Goal: Task Accomplishment & Management: Use online tool/utility

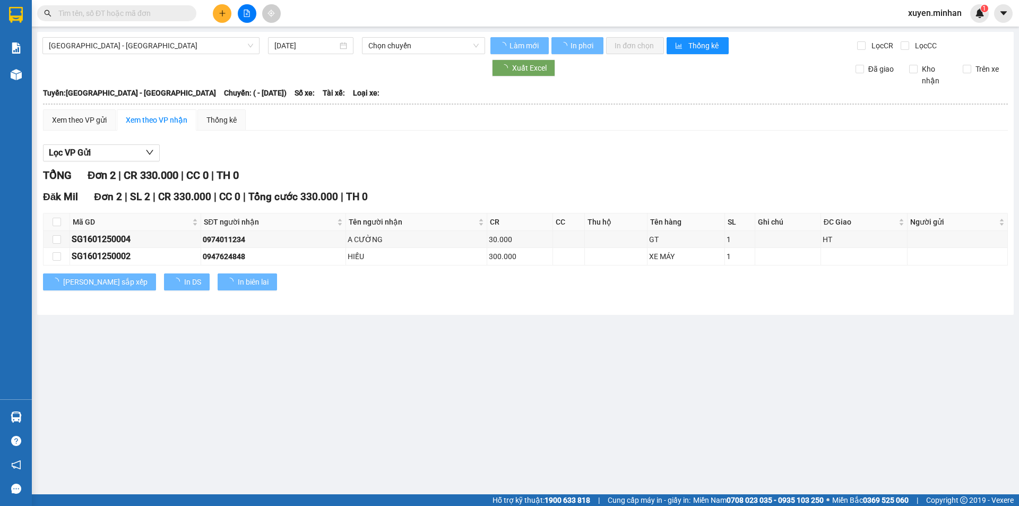
type input "[DATE]"
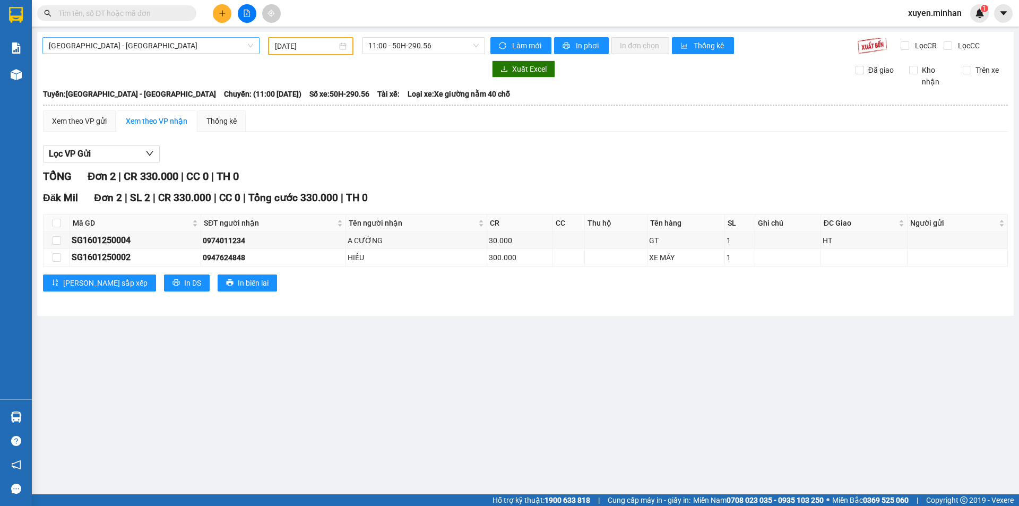
click at [140, 46] on span "Sài Gòn - Đắk Nông" at bounding box center [151, 46] width 204 height 16
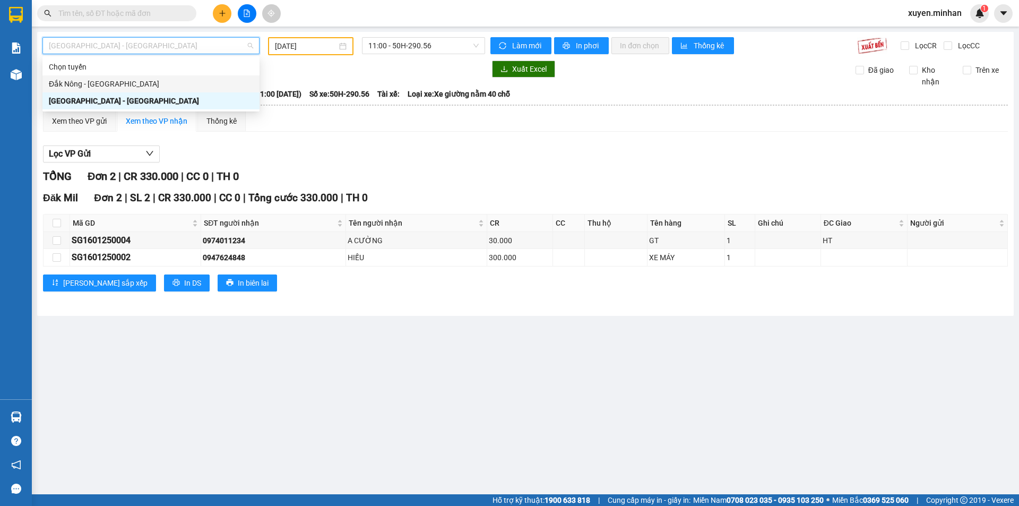
click at [93, 79] on div "Đắk Nông - [GEOGRAPHIC_DATA]" at bounding box center [151, 84] width 204 height 12
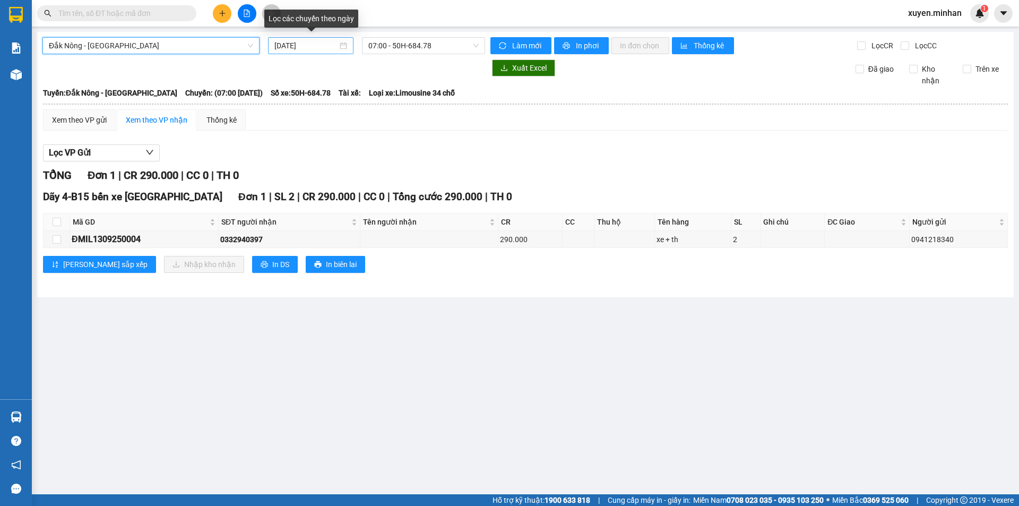
click at [308, 41] on input "[DATE]" at bounding box center [305, 46] width 63 height 12
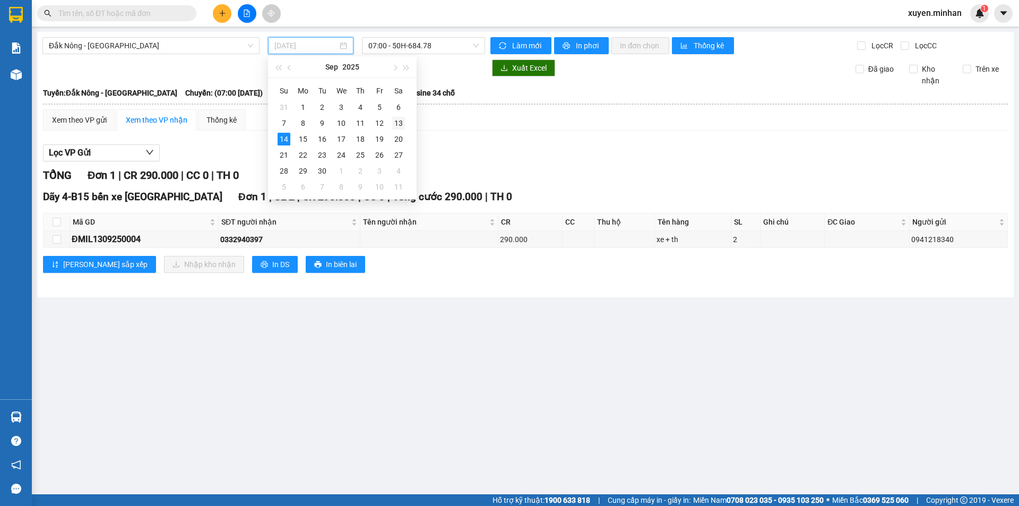
click at [395, 120] on div "13" at bounding box center [398, 123] width 13 height 13
type input "[DATE]"
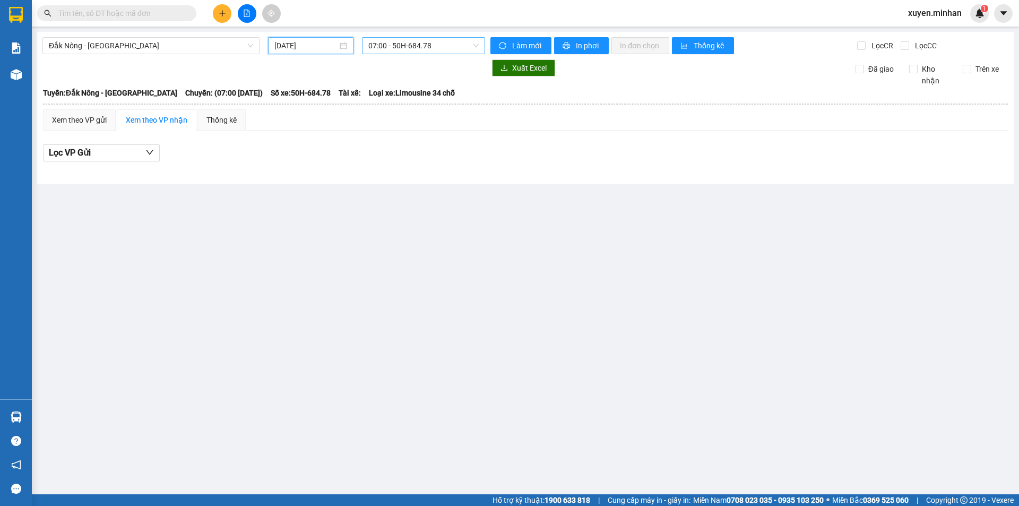
click at [416, 44] on span "07:00 - 50H-684.78" at bounding box center [423, 46] width 110 height 16
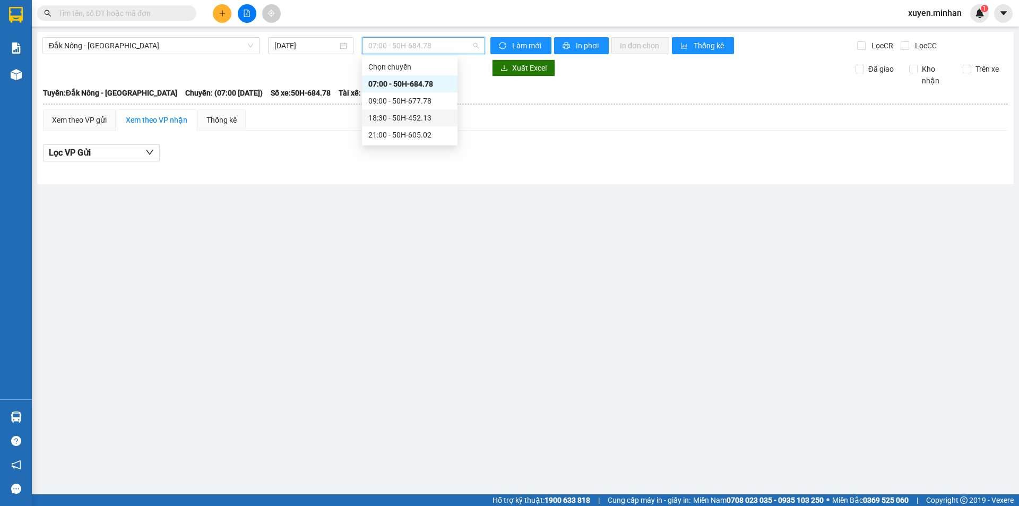
click at [416, 118] on div "18:30 - 50H-452.13" at bounding box center [409, 118] width 83 height 12
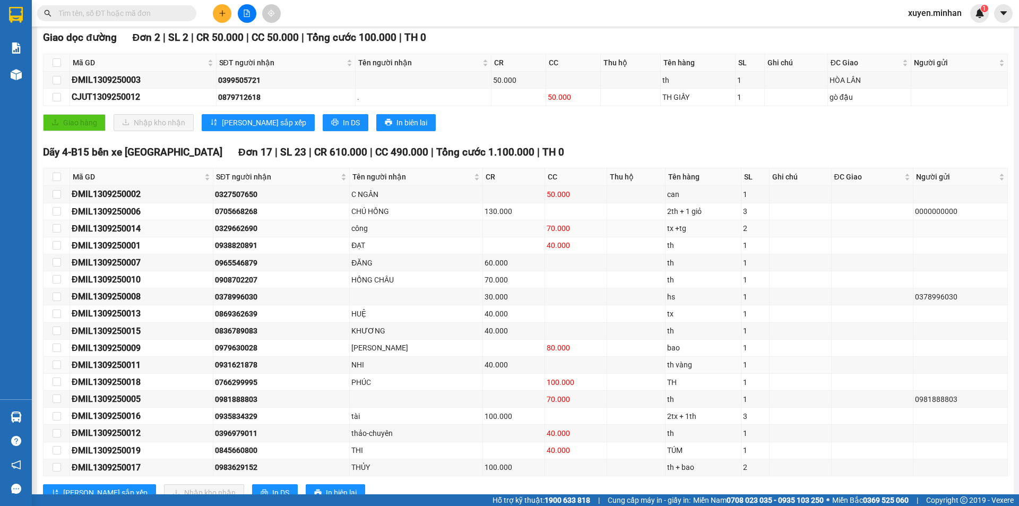
scroll to position [196, 0]
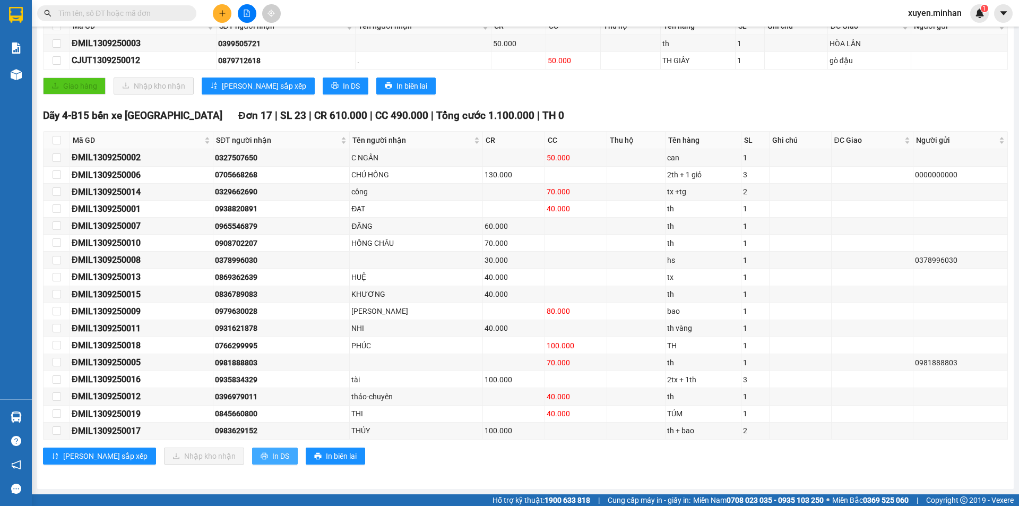
click at [272, 455] on span "In DS" at bounding box center [280, 456] width 17 height 12
click at [58, 140] on input "checkbox" at bounding box center [57, 140] width 8 height 8
checkbox input "true"
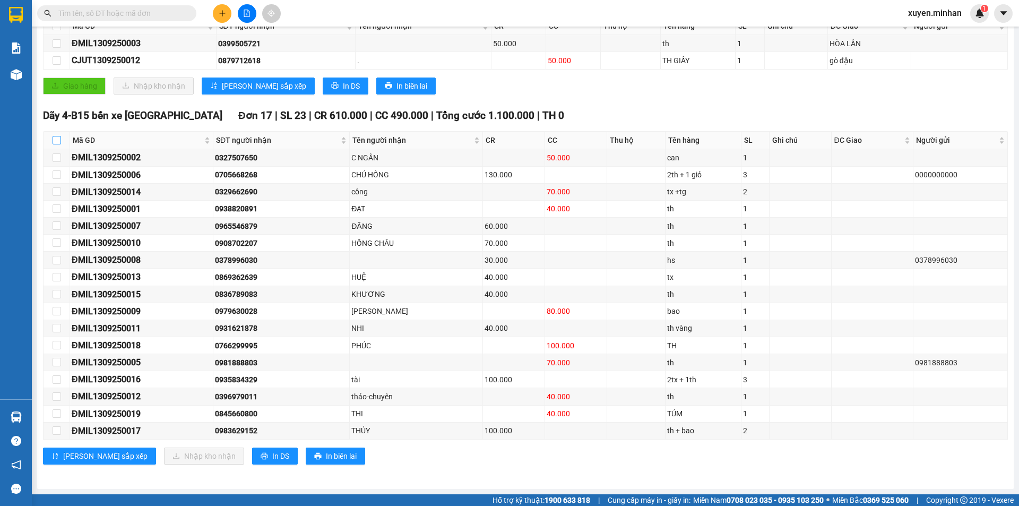
checkbox input "true"
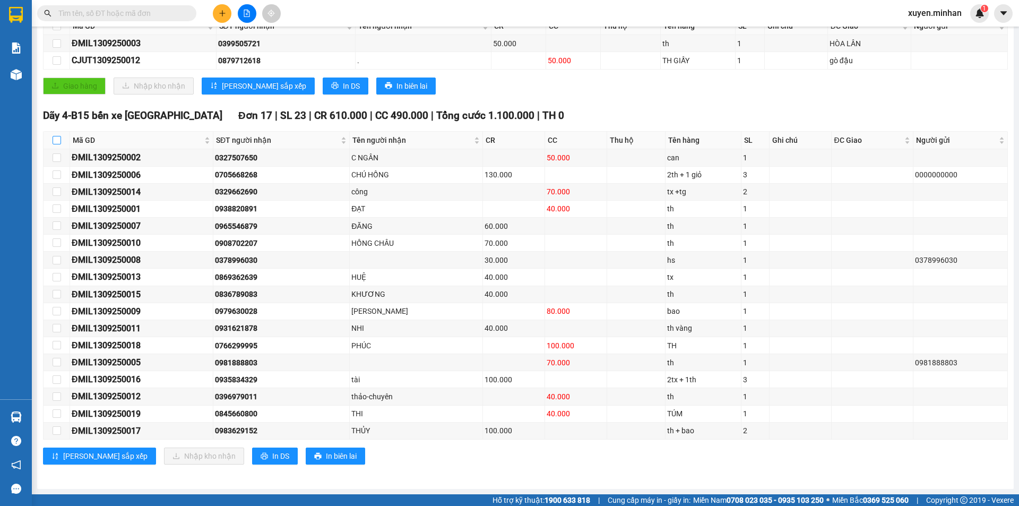
checkbox input "true"
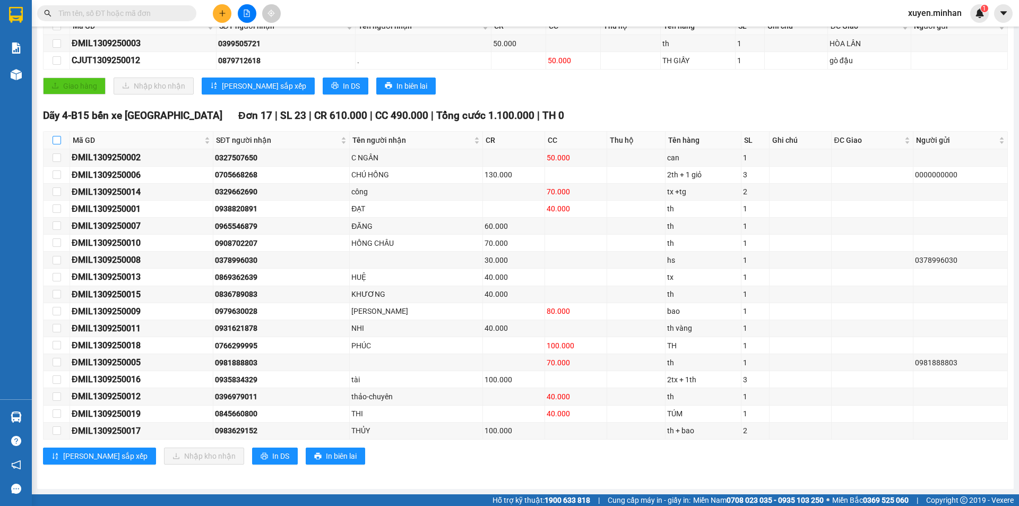
checkbox input "true"
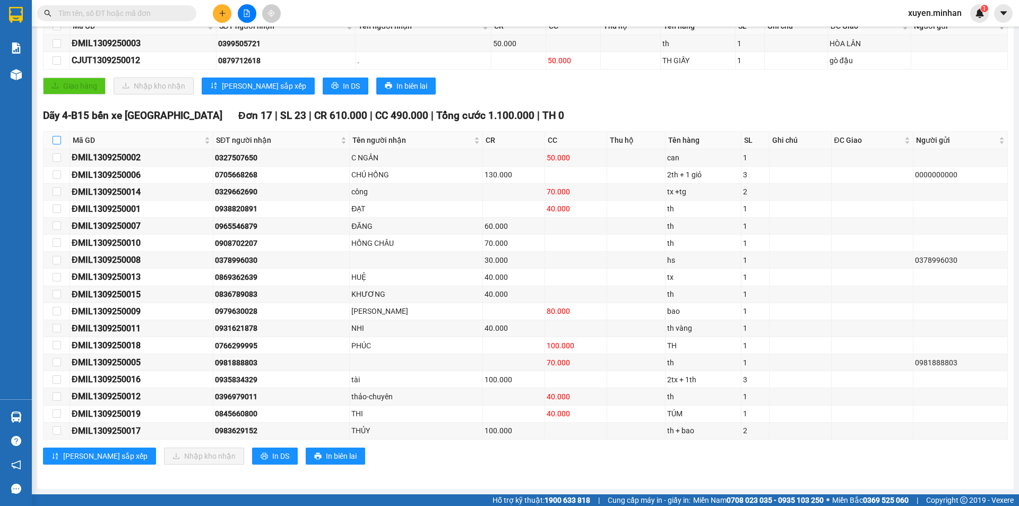
checkbox input "true"
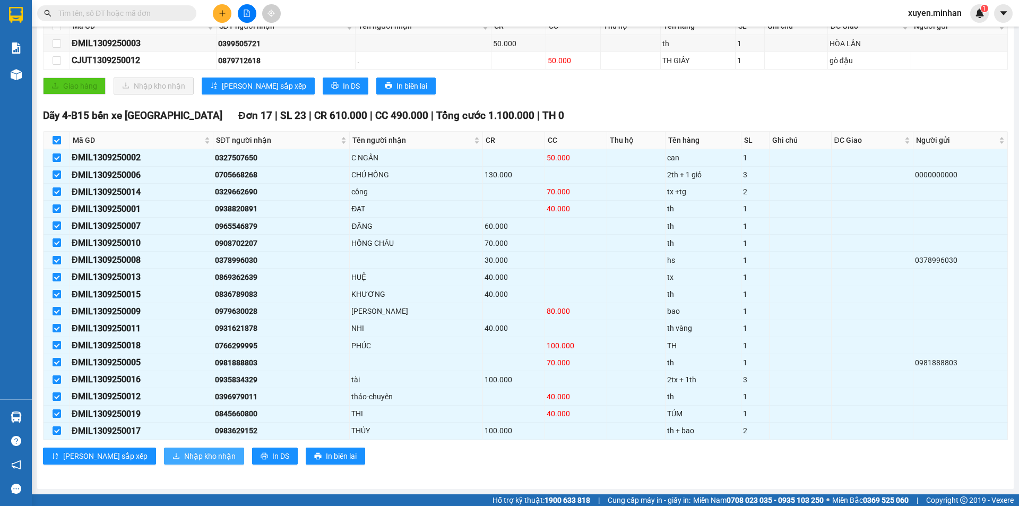
click at [184, 456] on span "Nhập kho nhận" at bounding box center [209, 456] width 51 height 12
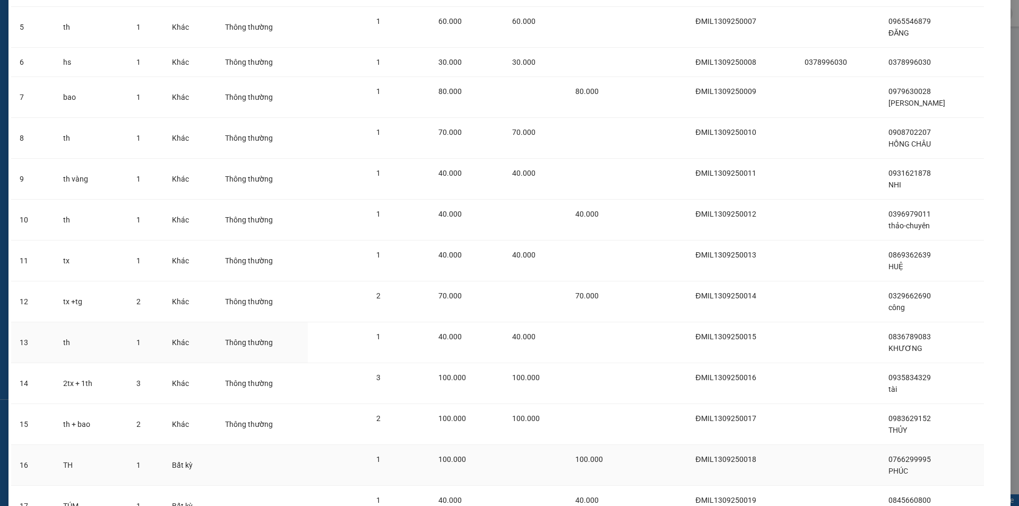
scroll to position [318, 0]
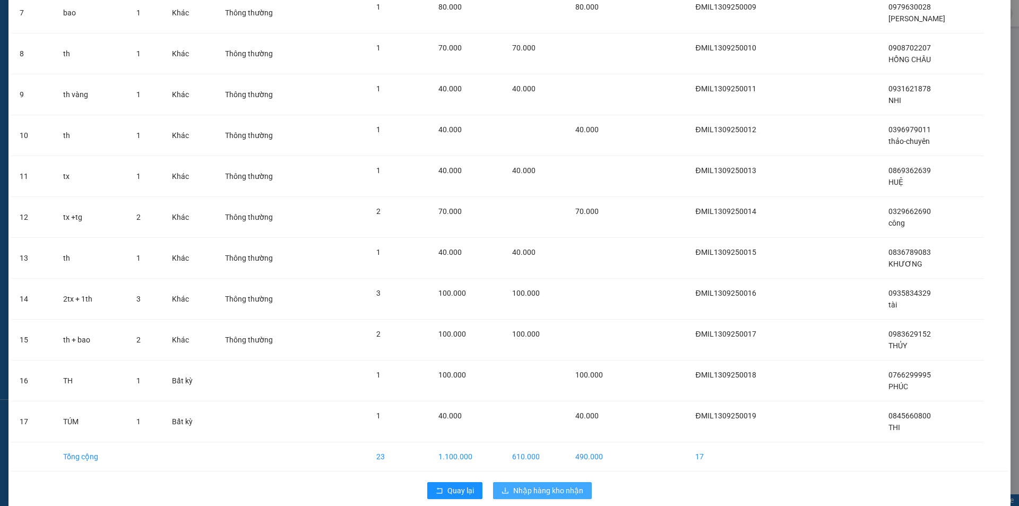
click at [529, 488] on span "Nhập hàng kho nhận" at bounding box center [548, 490] width 70 height 12
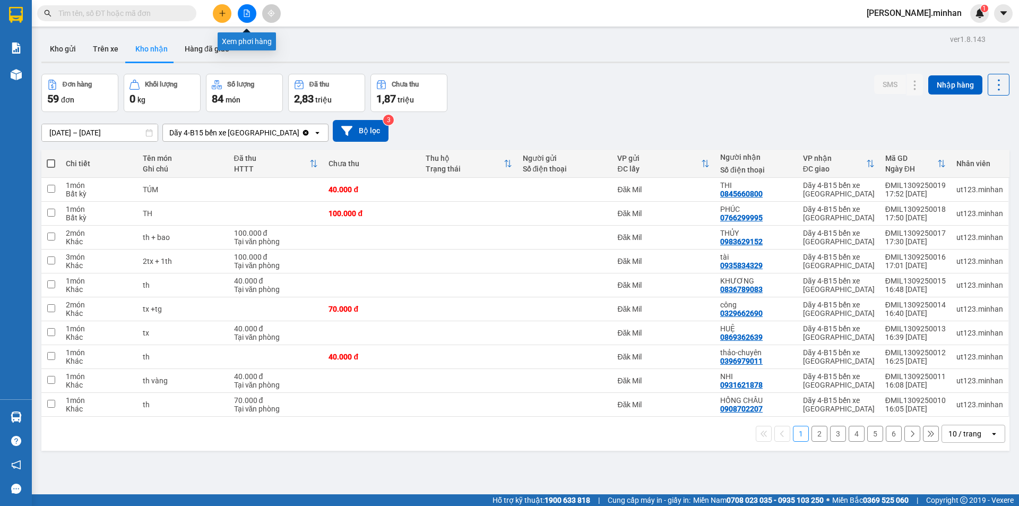
click at [242, 11] on button at bounding box center [247, 13] width 19 height 19
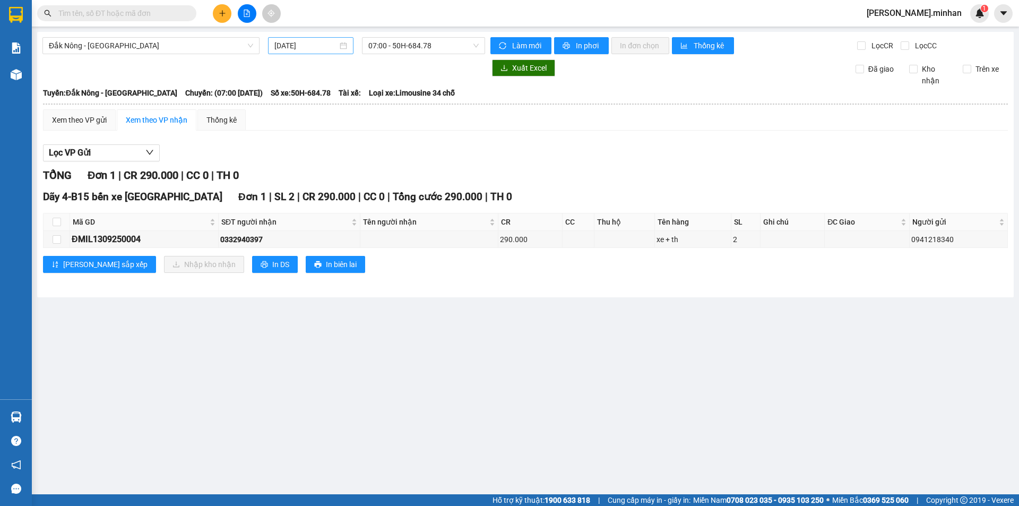
click at [333, 48] on input "[DATE]" at bounding box center [305, 46] width 63 height 12
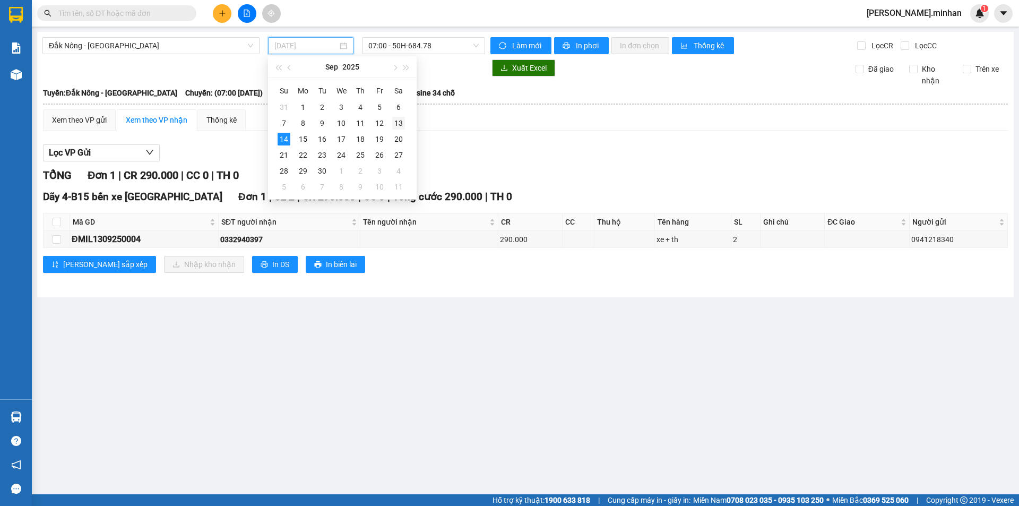
click at [398, 123] on div "13" at bounding box center [398, 123] width 13 height 13
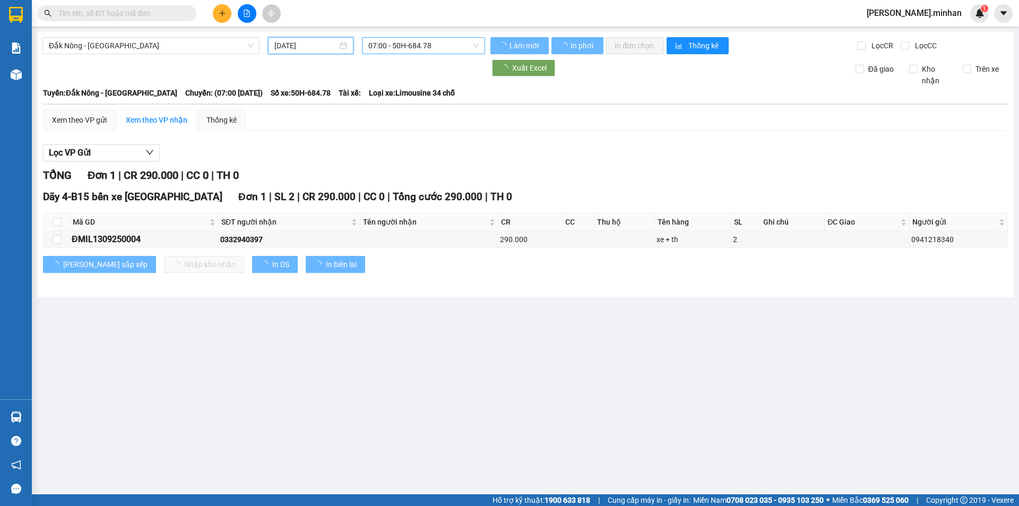
type input "[DATE]"
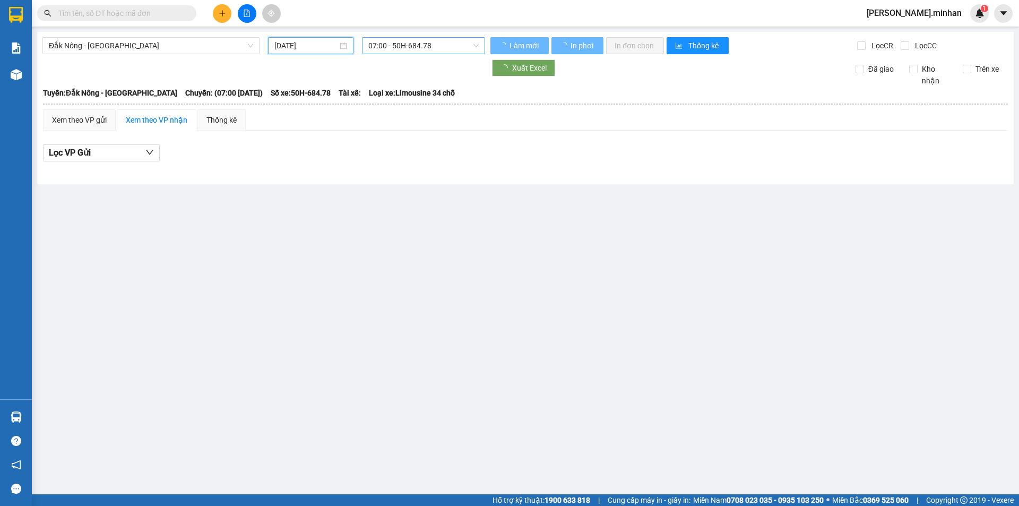
click at [412, 47] on span "07:00 - 50H-684.78" at bounding box center [423, 46] width 110 height 16
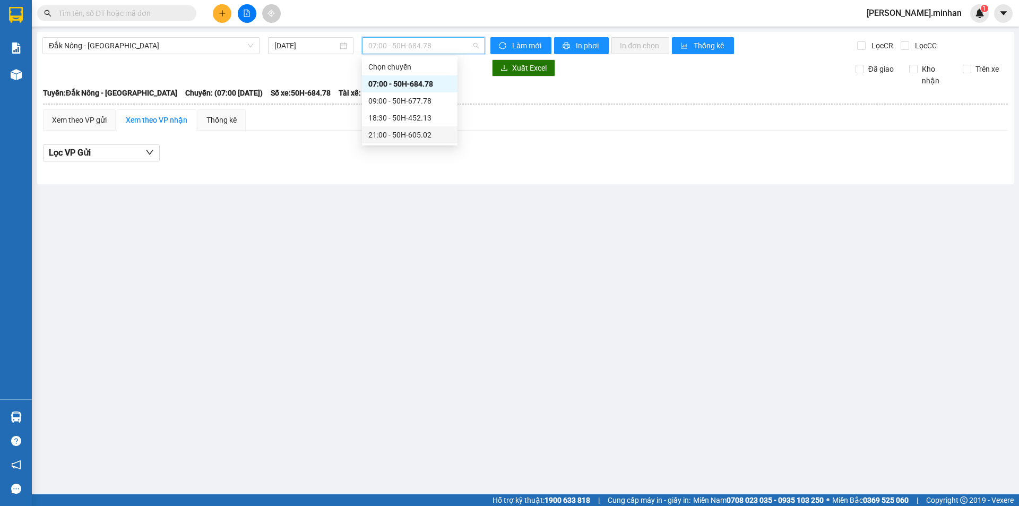
click at [383, 132] on div "21:00 - 50H-605.02" at bounding box center [409, 135] width 83 height 12
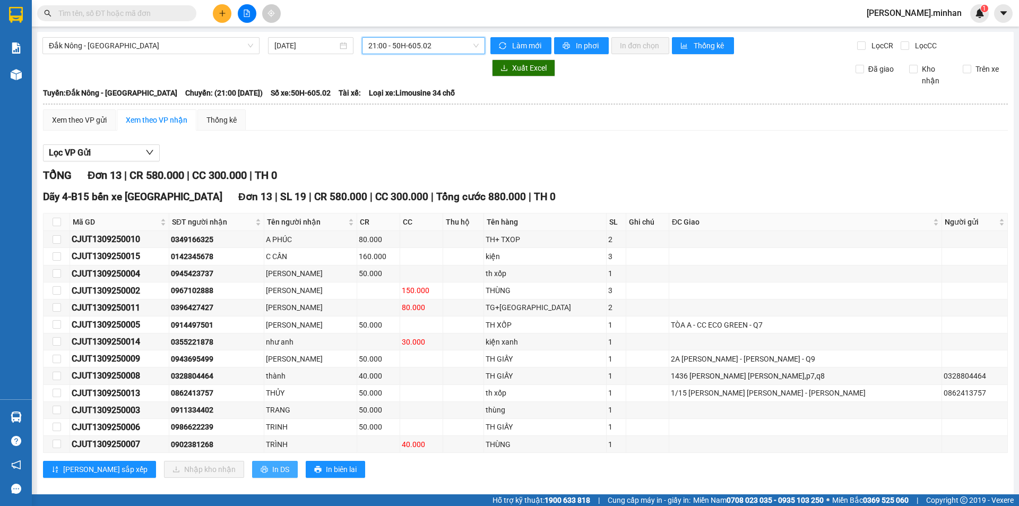
click at [272, 466] on span "In DS" at bounding box center [280, 469] width 17 height 12
click at [57, 218] on input "checkbox" at bounding box center [57, 222] width 8 height 8
checkbox input "true"
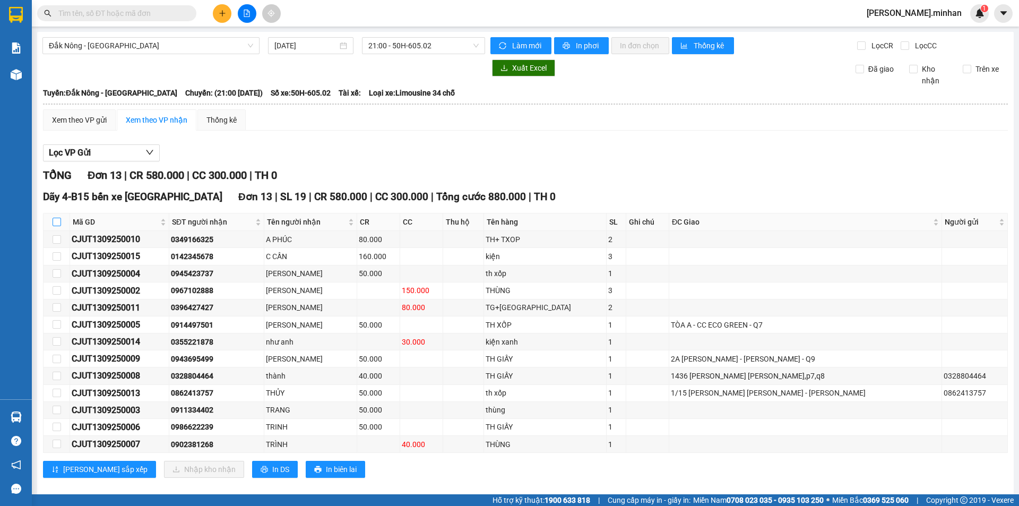
checkbox input "true"
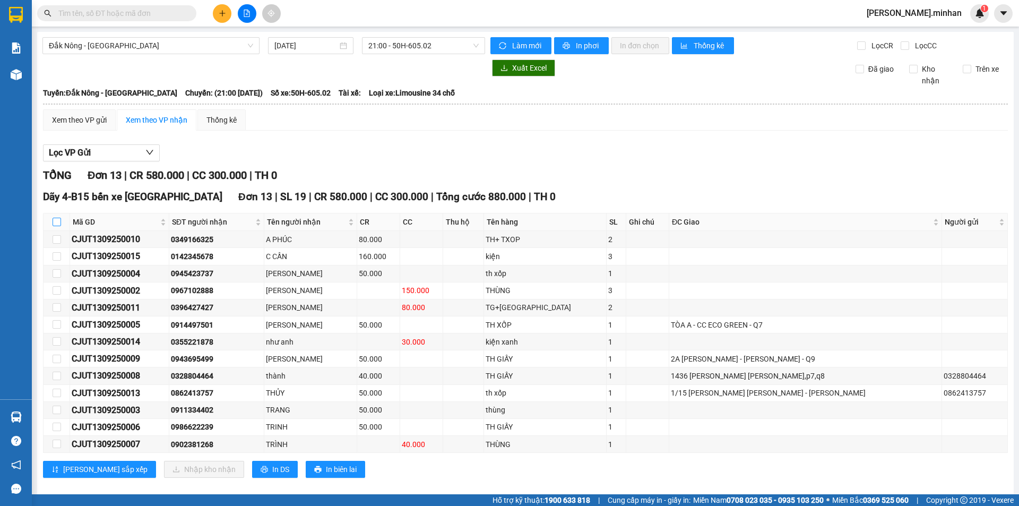
checkbox input "true"
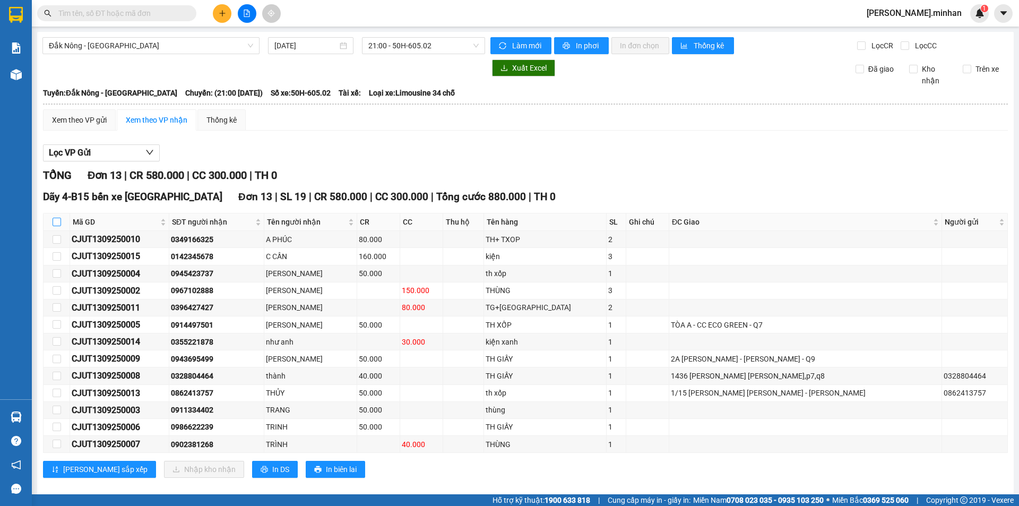
checkbox input "true"
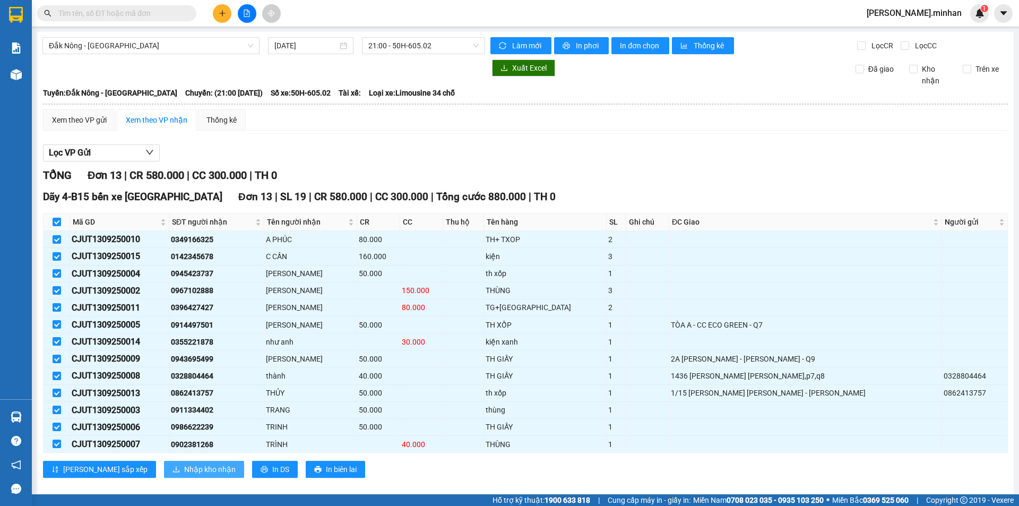
click at [184, 470] on span "Nhập kho nhận" at bounding box center [209, 469] width 51 height 12
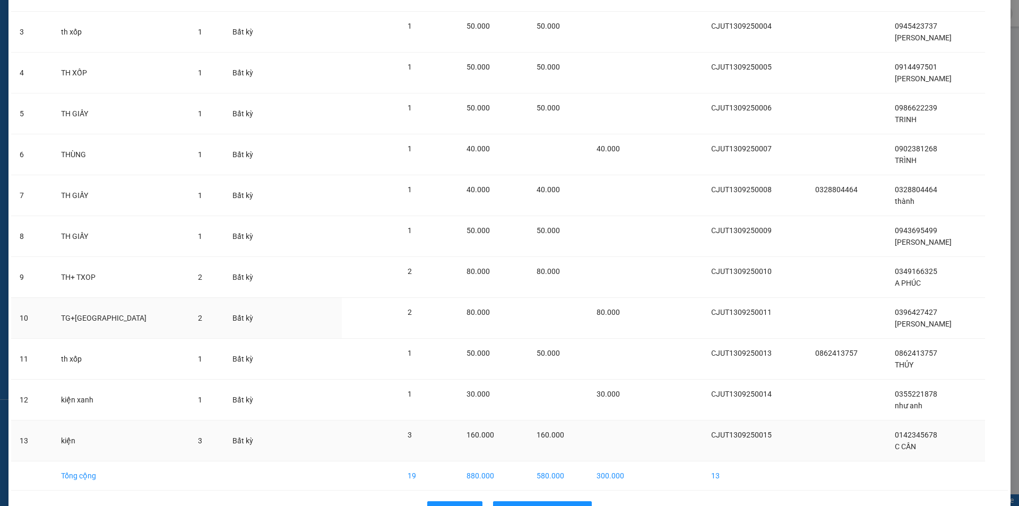
scroll to position [192, 0]
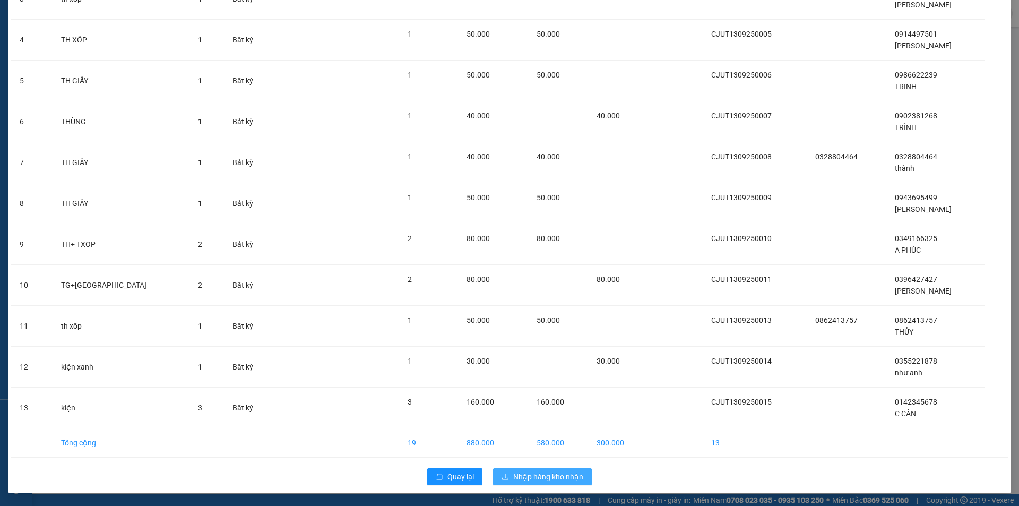
click at [543, 478] on span "Nhập hàng kho nhận" at bounding box center [548, 477] width 70 height 12
